Goal: Task Accomplishment & Management: Complete application form

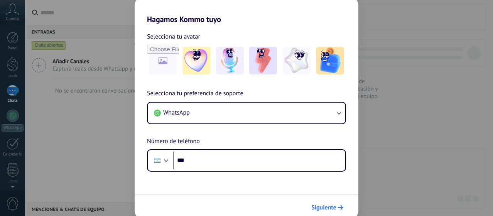
click at [327, 205] on span "Siguiente" at bounding box center [323, 207] width 25 height 5
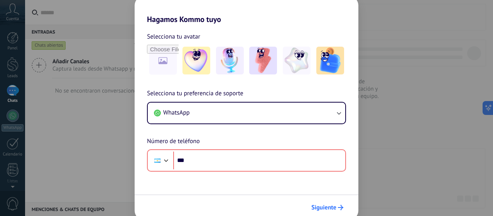
click at [324, 212] on button "Siguiente" at bounding box center [327, 207] width 39 height 13
click at [325, 212] on button "Siguiente" at bounding box center [327, 207] width 39 height 13
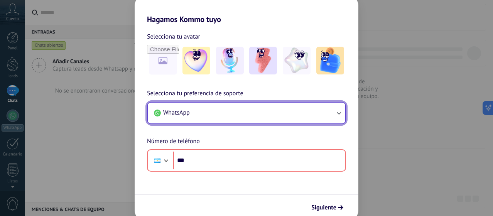
click at [199, 118] on button "WhatsApp" at bounding box center [246, 113] width 197 height 21
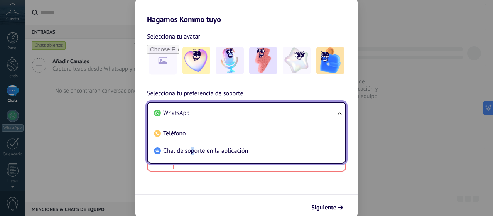
drag, startPoint x: 192, startPoint y: 148, endPoint x: 199, endPoint y: 148, distance: 6.2
click at [192, 148] on span "Chat de soporte en la aplicación" at bounding box center [205, 151] width 85 height 8
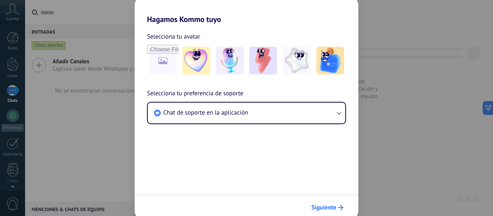
click at [328, 206] on span "Siguiente" at bounding box center [323, 207] width 25 height 5
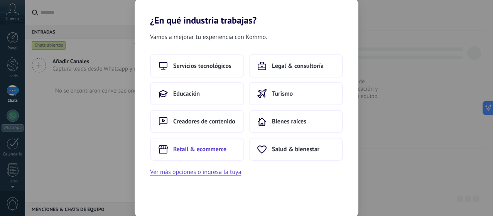
click at [198, 153] on span "Retail & ecommerce" at bounding box center [199, 149] width 53 height 8
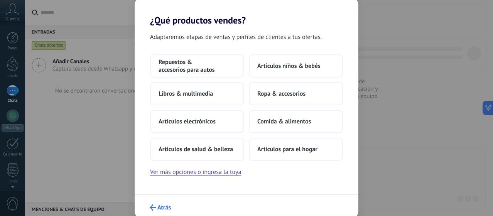
click at [159, 206] on span "Atrás" at bounding box center [163, 207] width 13 height 5
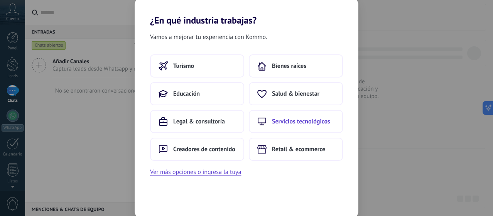
click at [281, 123] on span "Servicios tecnológicos" at bounding box center [301, 122] width 58 height 8
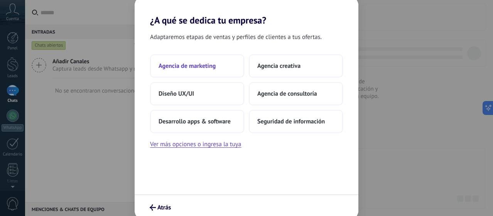
click at [190, 64] on span "Agencia de marketing" at bounding box center [187, 66] width 57 height 8
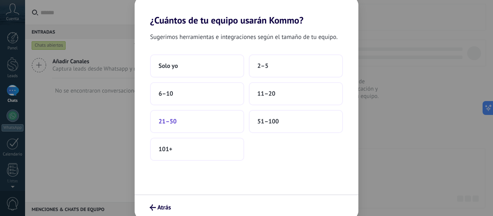
click at [175, 120] on span "21–50" at bounding box center [168, 122] width 18 height 8
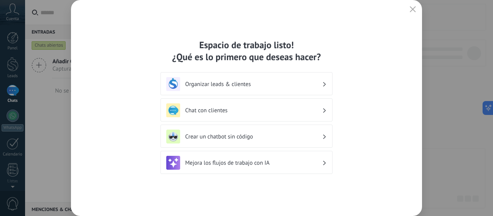
click at [302, 110] on h3 "Chat con clientes" at bounding box center [253, 110] width 137 height 7
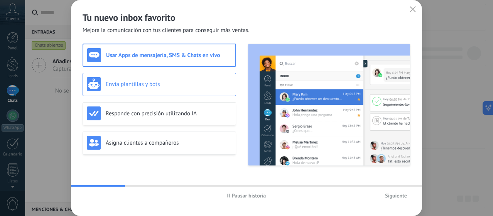
click at [176, 80] on div "Envía plantillas y bots" at bounding box center [159, 84] width 145 height 14
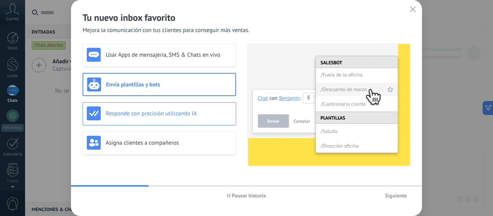
click at [187, 115] on h3 "Responde con precisión utilizando IA" at bounding box center [169, 113] width 126 height 7
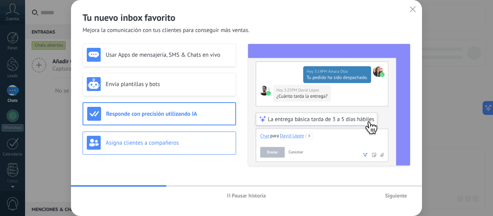
click at [183, 142] on h3 "Asigna clientes a compañeros" at bounding box center [169, 142] width 126 height 7
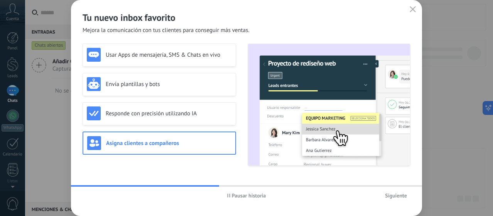
click at [413, 8] on icon "button" at bounding box center [413, 9] width 6 height 6
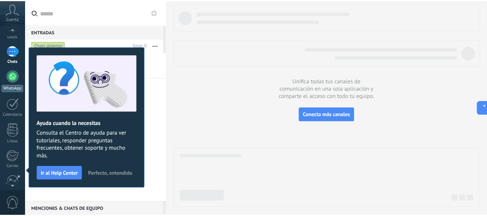
scroll to position [104, 0]
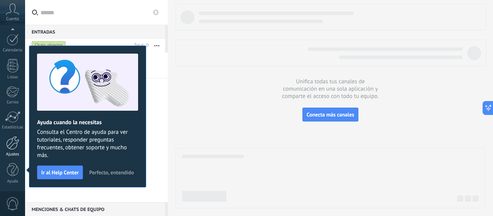
click at [13, 143] on div at bounding box center [12, 142] width 13 height 13
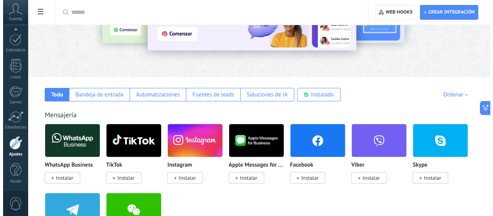
scroll to position [77, 0]
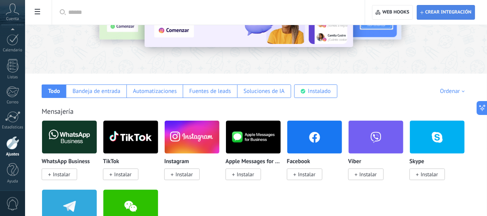
click at [442, 10] on span "Crear integración" at bounding box center [448, 12] width 46 height 6
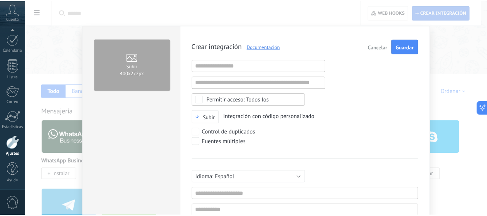
scroll to position [7, 0]
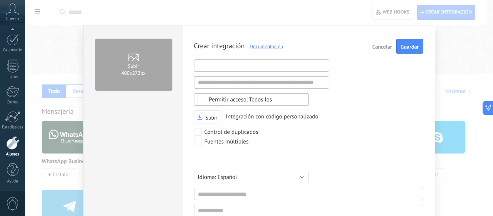
click at [241, 64] on input "text" at bounding box center [261, 65] width 135 height 12
click at [374, 49] on span "Cancelar" at bounding box center [382, 46] width 20 height 5
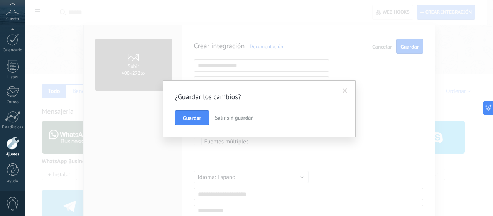
click at [230, 117] on span "Salir sin guardar" at bounding box center [234, 117] width 38 height 7
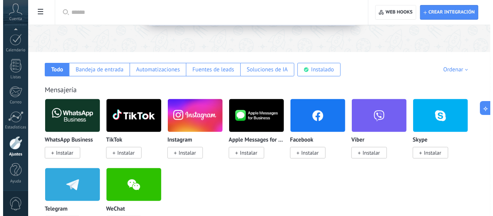
scroll to position [116, 0]
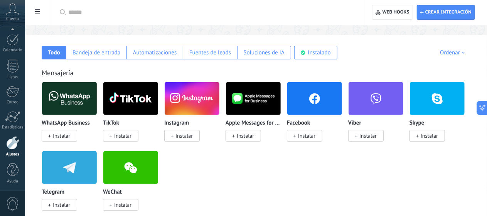
click at [70, 108] on img at bounding box center [69, 98] width 55 height 37
click at [53, 139] on span "Instalar" at bounding box center [59, 136] width 35 height 12
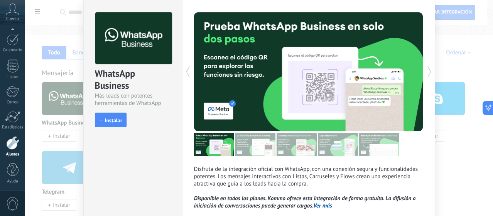
scroll to position [39, 0]
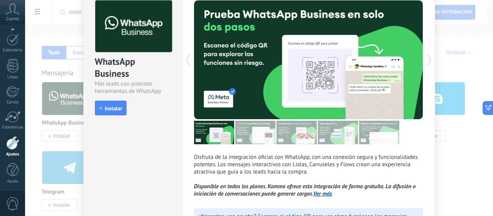
click at [464, 178] on div "WhatsApp Business Más leads con potentes herramientas de WhatsApp install Insta…" at bounding box center [259, 108] width 468 height 216
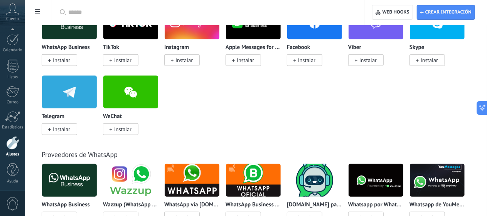
scroll to position [193, 0]
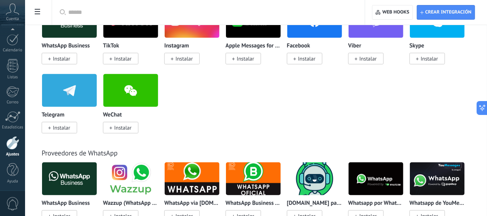
type textarea "**********"
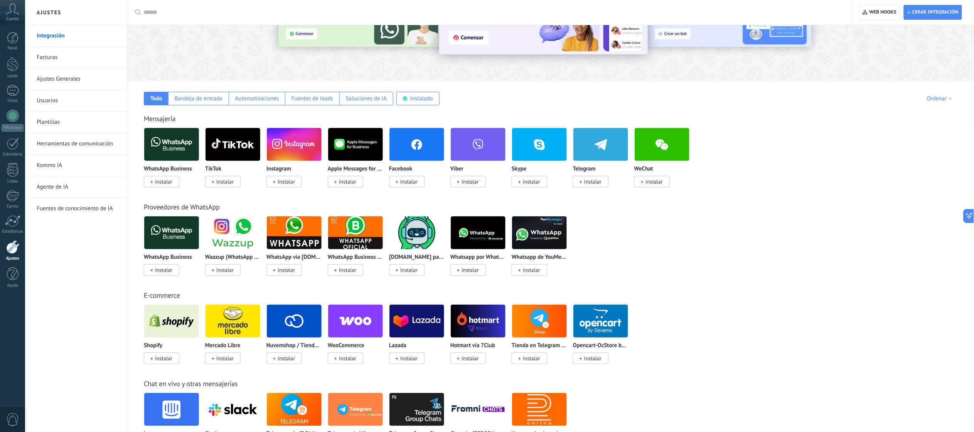
scroll to position [0, 0]
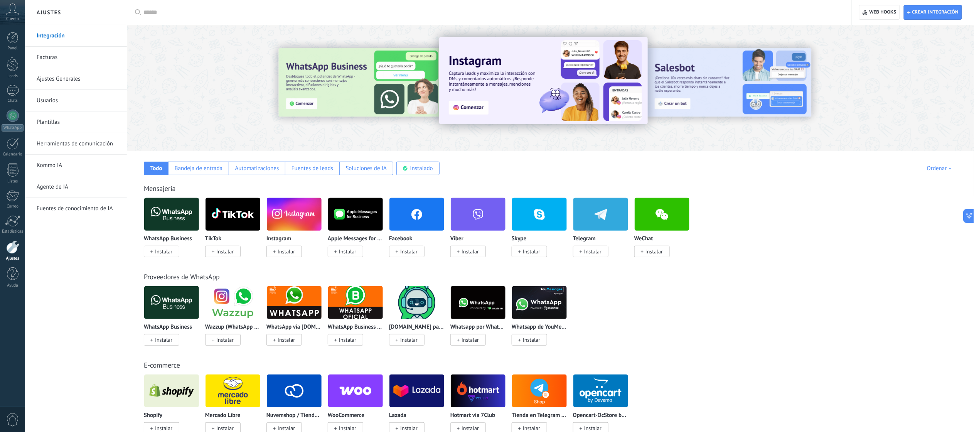
click at [73, 60] on link "Facturas" at bounding box center [78, 58] width 83 height 22
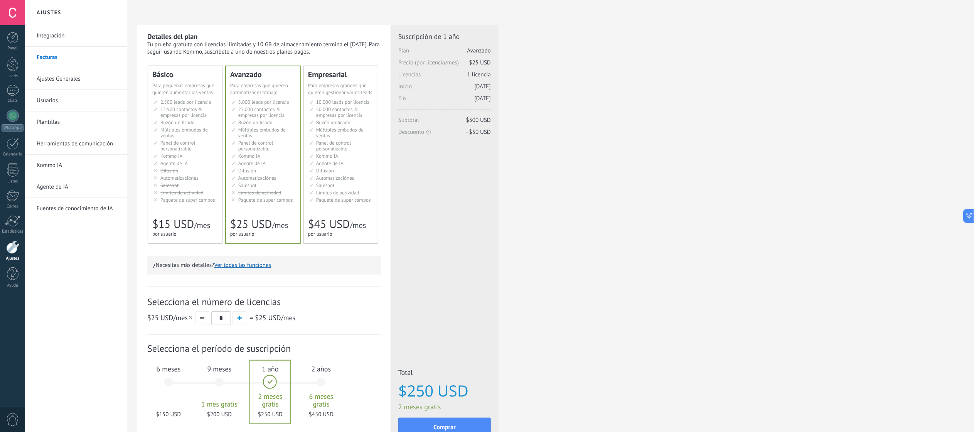
click at [347, 89] on span "Para empresas grandes que quieren gestionar varios leads" at bounding box center [340, 88] width 64 height 13
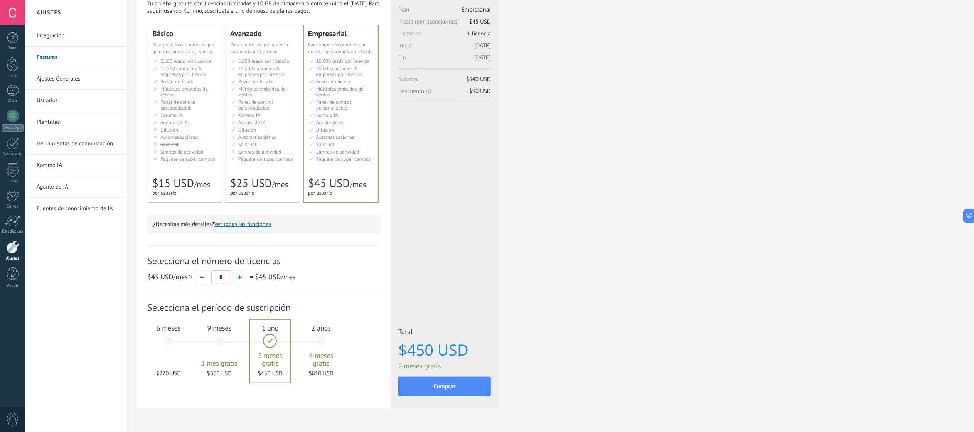
scroll to position [62, 0]
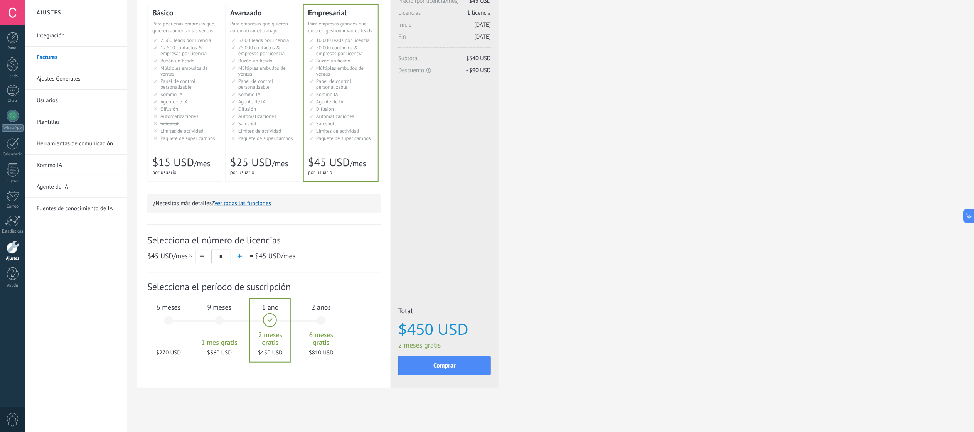
click at [166, 319] on div "6 meses $270 USD" at bounding box center [169, 324] width 42 height 54
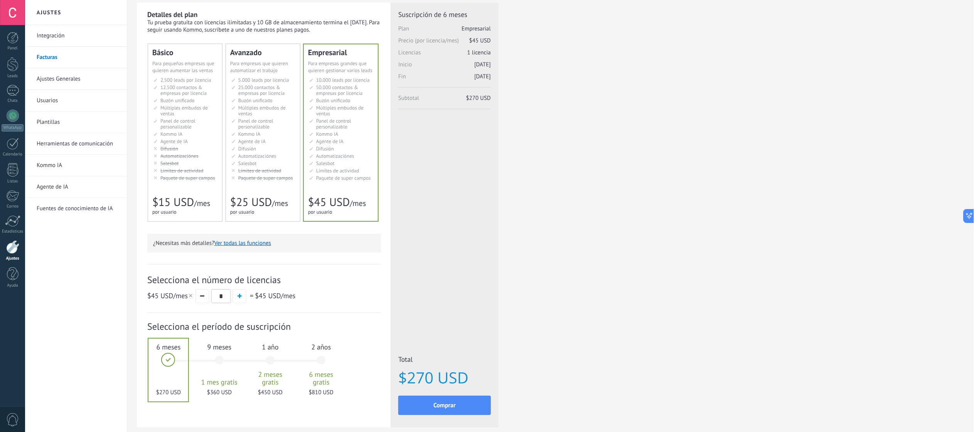
scroll to position [0, 0]
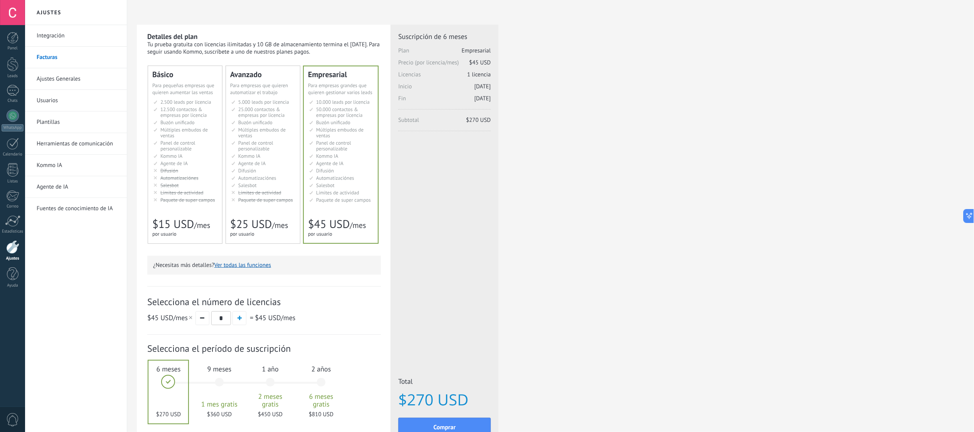
click at [17, 255] on link "Ajustes" at bounding box center [12, 250] width 25 height 21
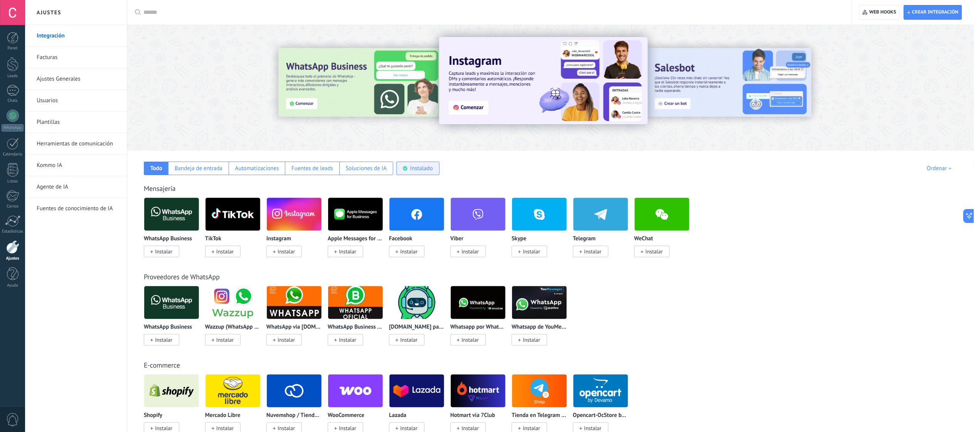
click at [413, 172] on div "Instalado" at bounding box center [417, 168] width 43 height 13
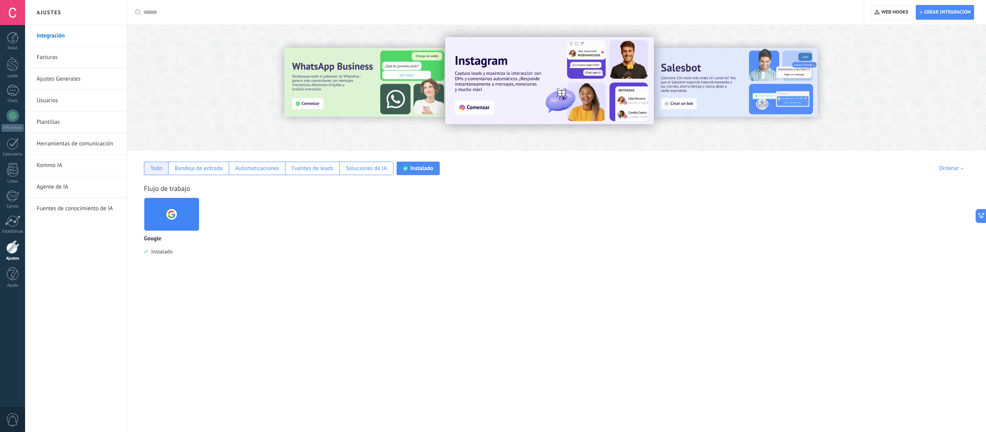
click at [157, 166] on div "Todo" at bounding box center [156, 168] width 12 height 7
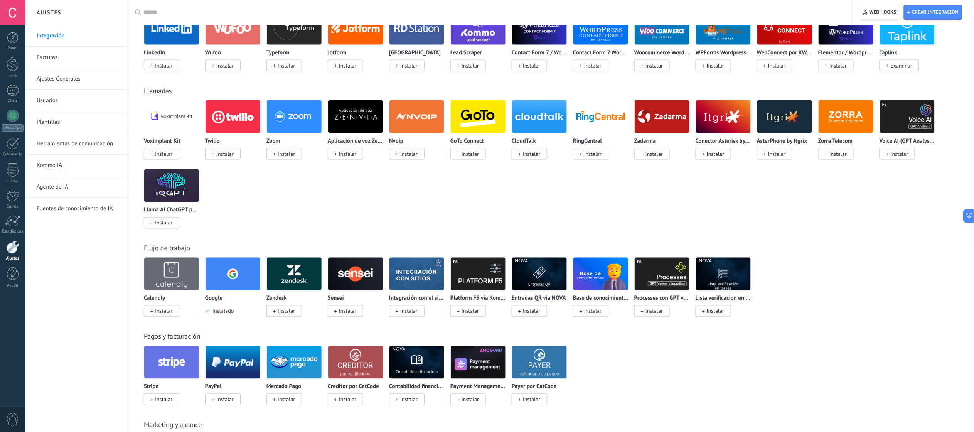
scroll to position [540, 0]
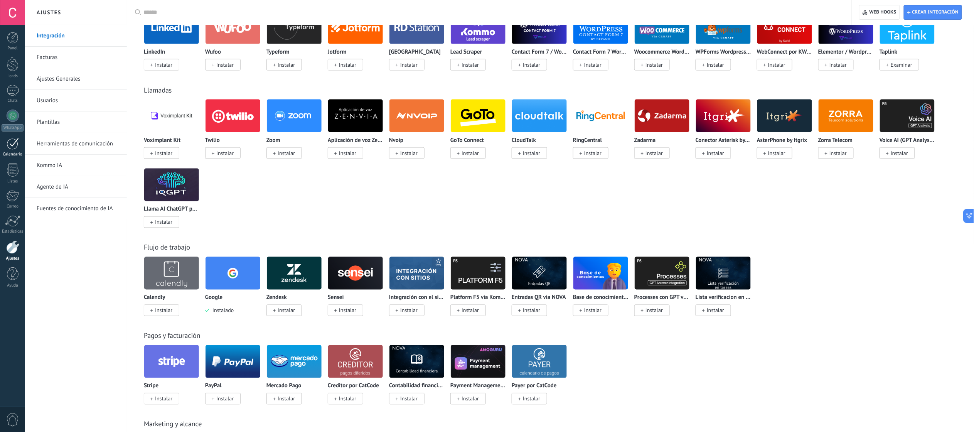
click at [20, 143] on link "Calendario" at bounding box center [12, 147] width 25 height 19
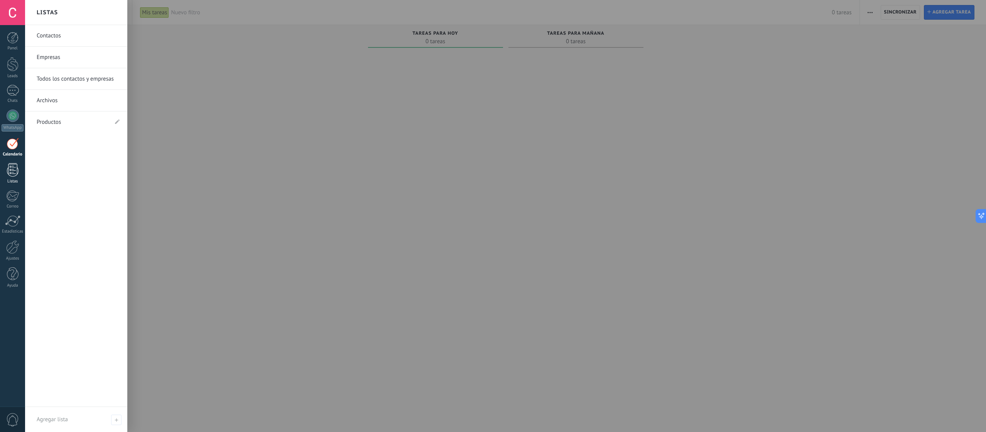
click at [7, 168] on div at bounding box center [13, 169] width 12 height 13
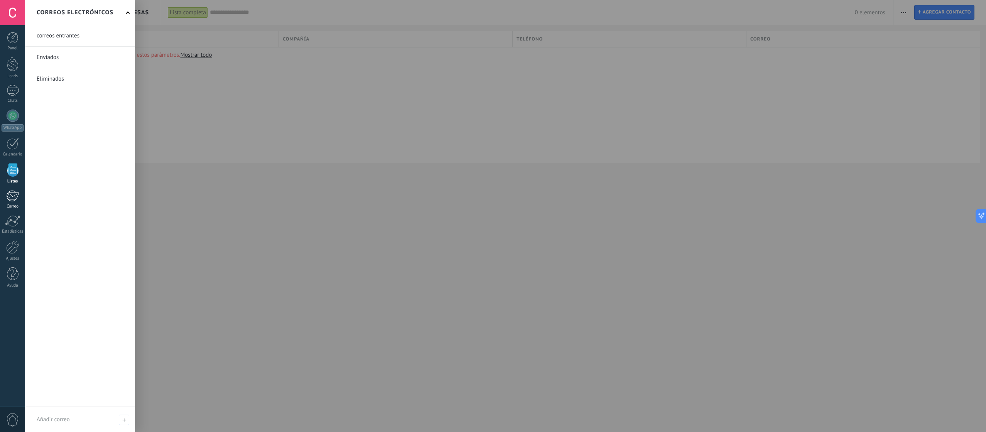
click at [18, 203] on link "Correo" at bounding box center [12, 199] width 25 height 19
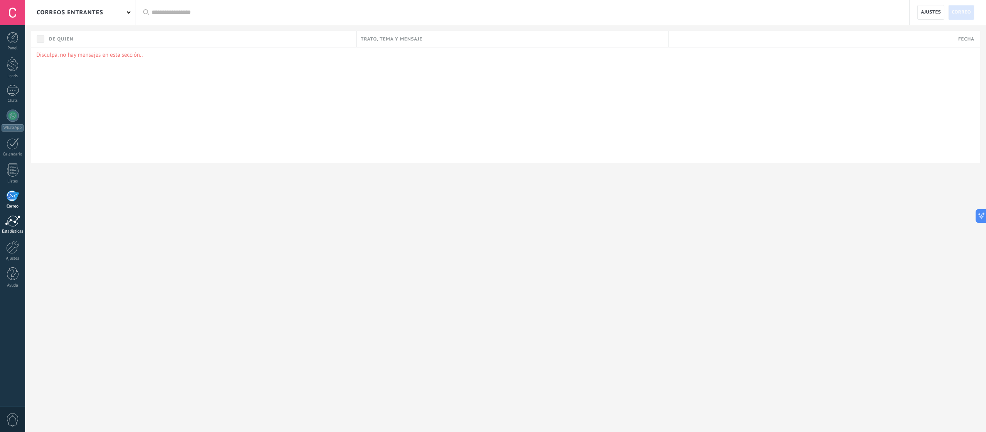
click at [9, 228] on link "Estadísticas" at bounding box center [12, 224] width 25 height 19
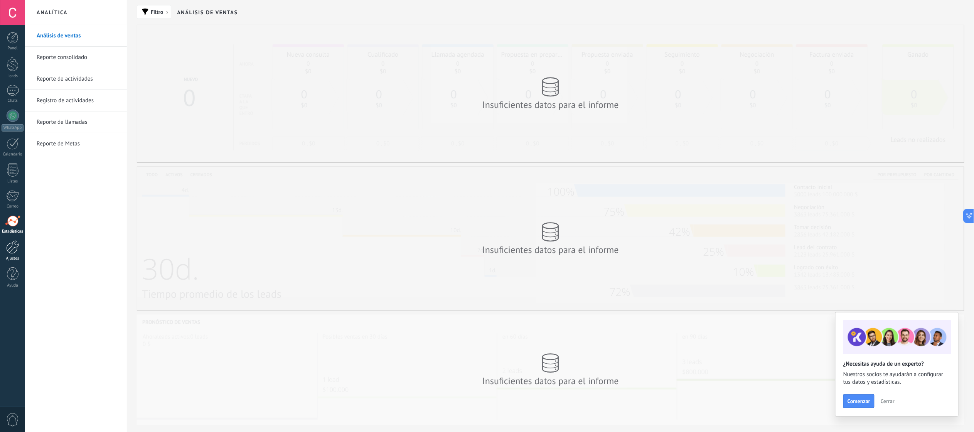
click at [13, 248] on div at bounding box center [12, 246] width 13 height 13
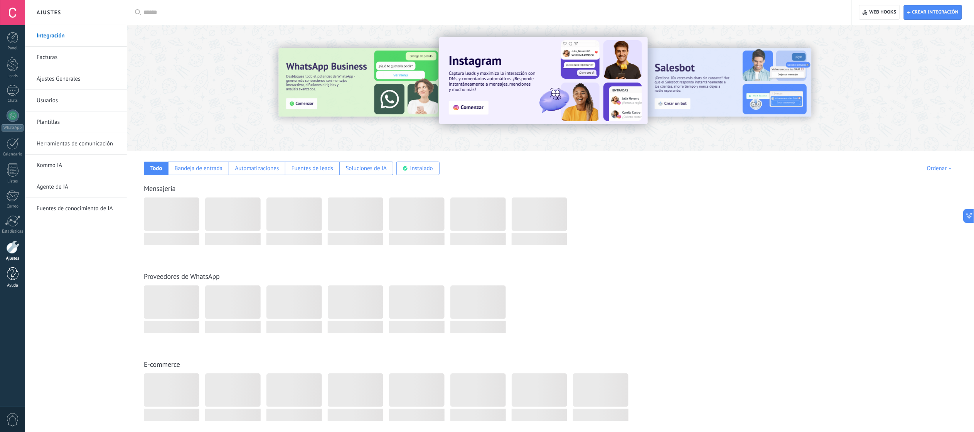
click at [17, 277] on div at bounding box center [13, 273] width 12 height 13
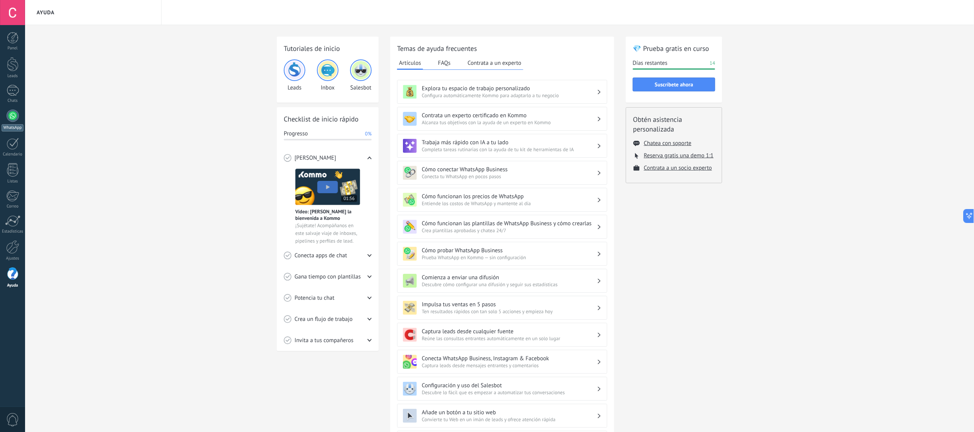
click at [9, 111] on link "WhatsApp" at bounding box center [12, 121] width 25 height 22
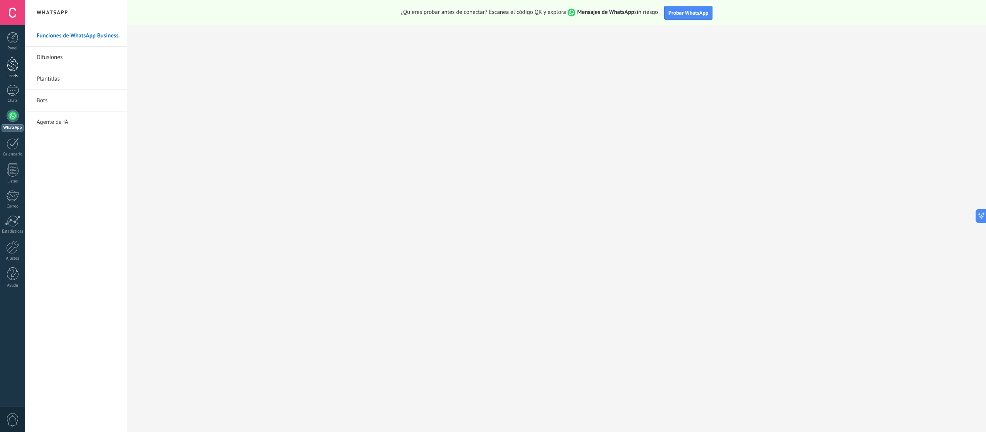
click at [11, 68] on div at bounding box center [13, 64] width 12 height 14
